Goal: Navigation & Orientation: Find specific page/section

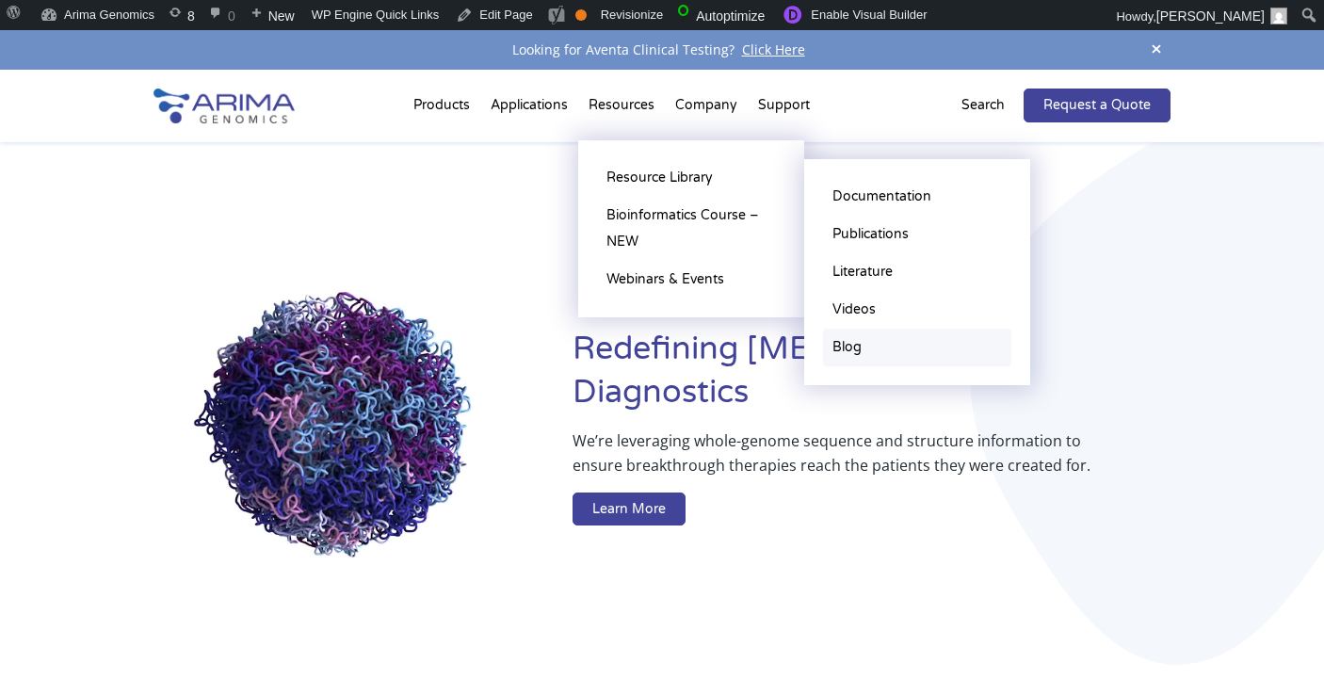
click at [845, 347] on link "Blog" at bounding box center [917, 348] width 188 height 38
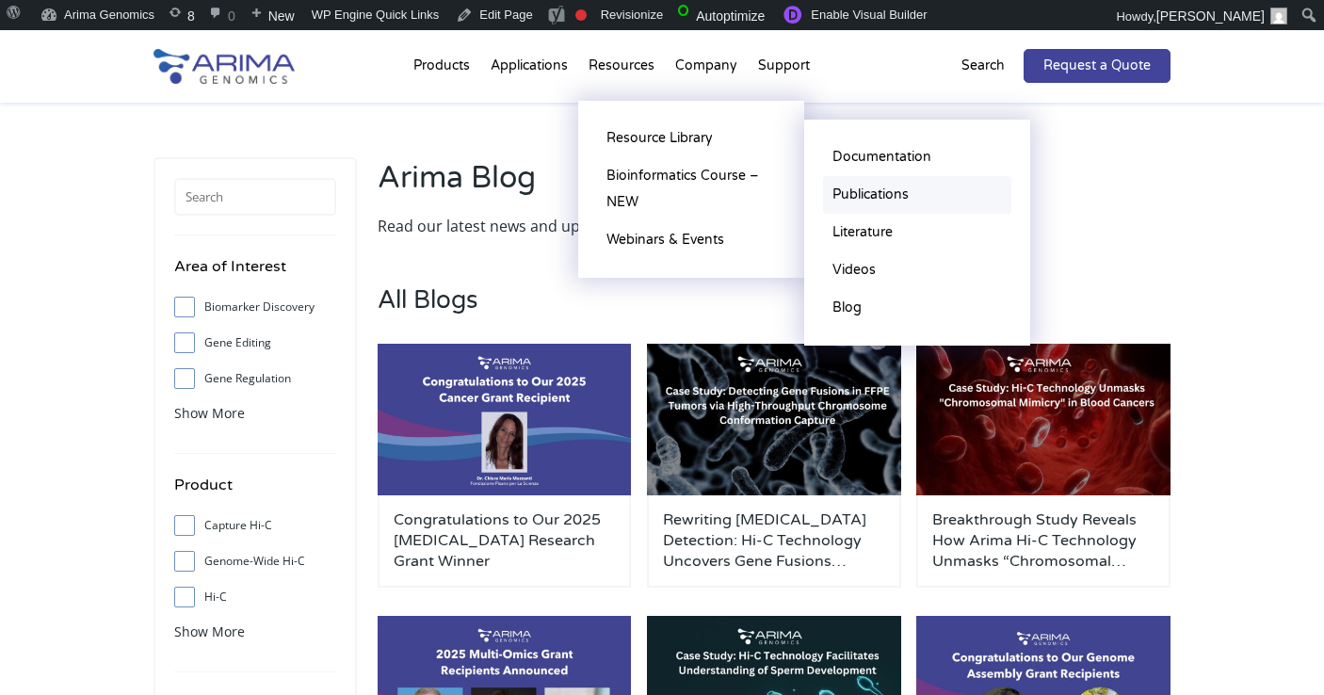
click at [897, 183] on link "Publications" at bounding box center [917, 195] width 188 height 38
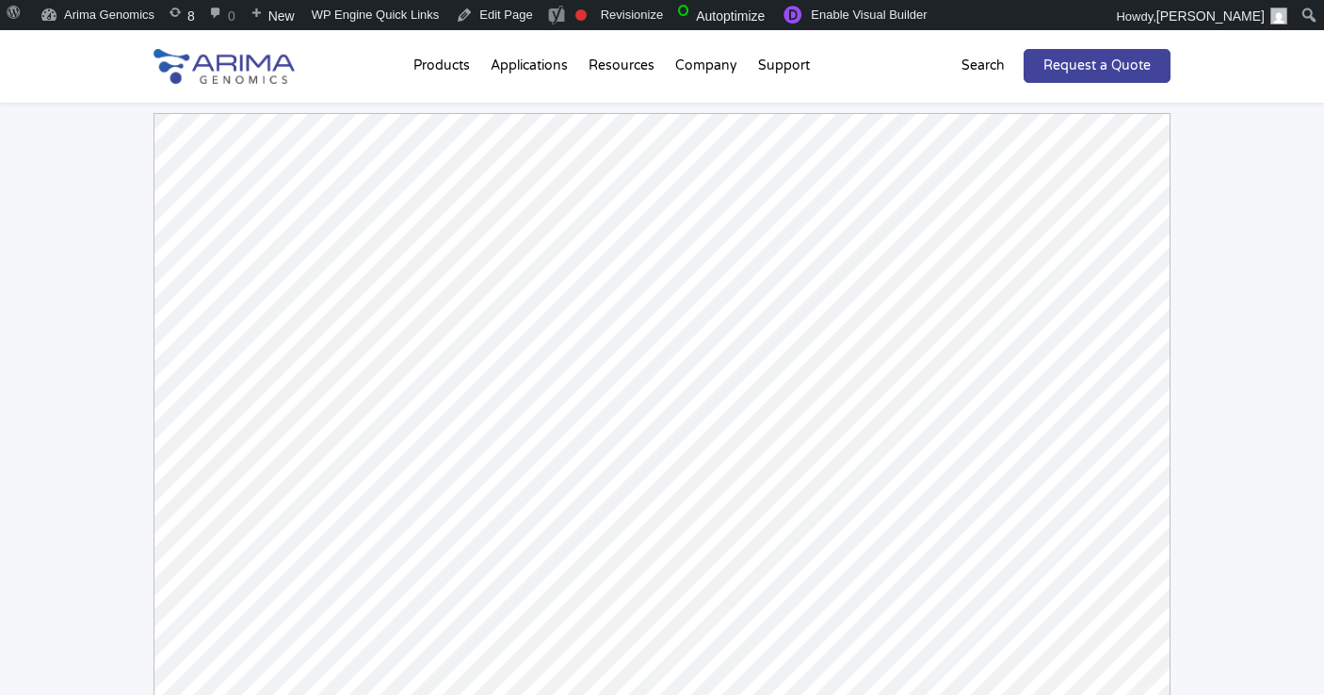
scroll to position [176, 0]
